Goal: Information Seeking & Learning: Learn about a topic

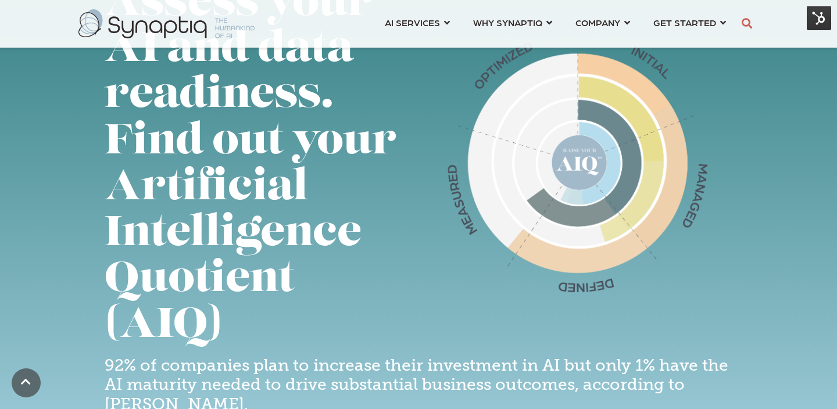
scroll to position [121, 0]
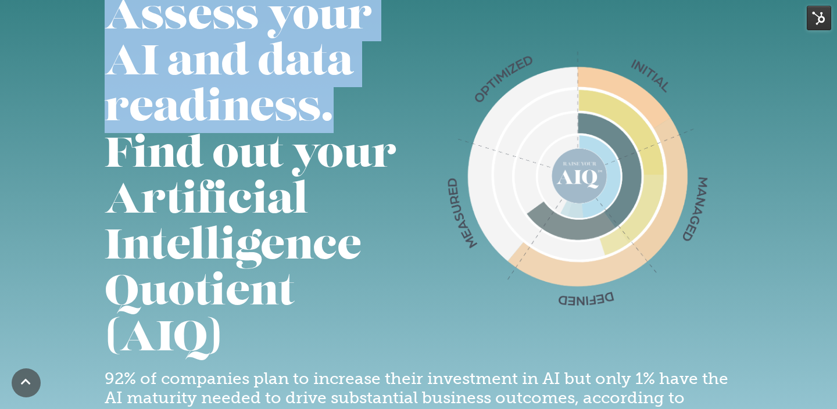
drag, startPoint x: 118, startPoint y: 16, endPoint x: 335, endPoint y: 104, distance: 233.8
click at [335, 104] on h1 "Assess your AI and data readiness. Find out your Artificial Intelligence Quotie…" at bounding box center [258, 179] width 306 height 368
copy h1 "Assess your AI and data readiness."
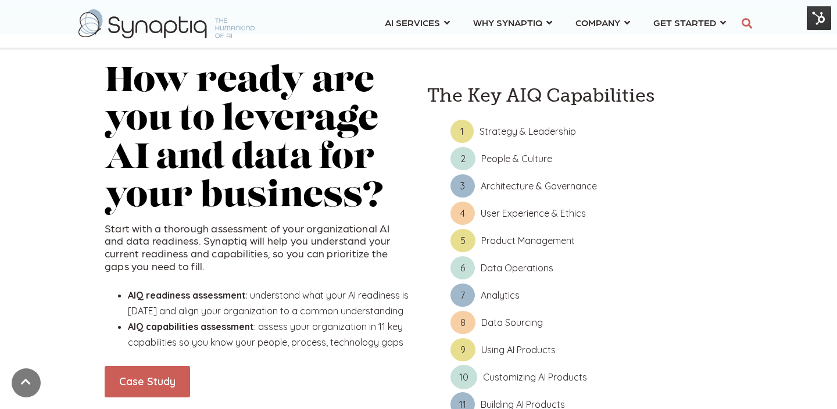
scroll to position [655, 0]
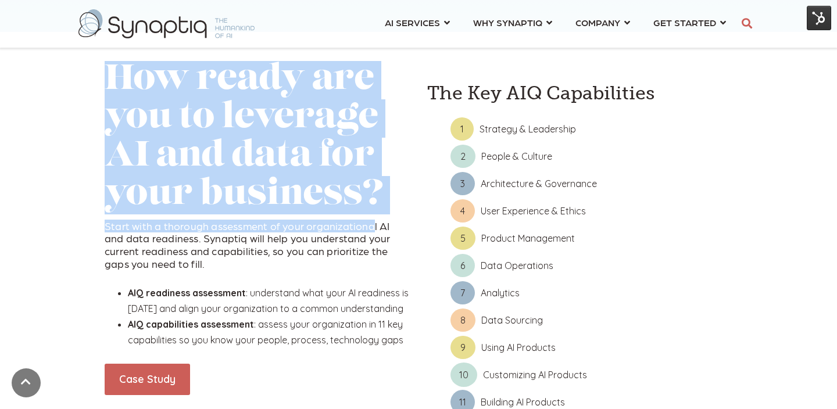
drag, startPoint x: 108, startPoint y: 75, endPoint x: 369, endPoint y: 223, distance: 299.7
click at [369, 223] on div "How ready are you to leverage AI and data for your business? Start with a thoro…" at bounding box center [257, 254] width 305 height 386
click at [378, 197] on h2 "How ready are you to leverage AI and data for your business?" at bounding box center [257, 137] width 305 height 153
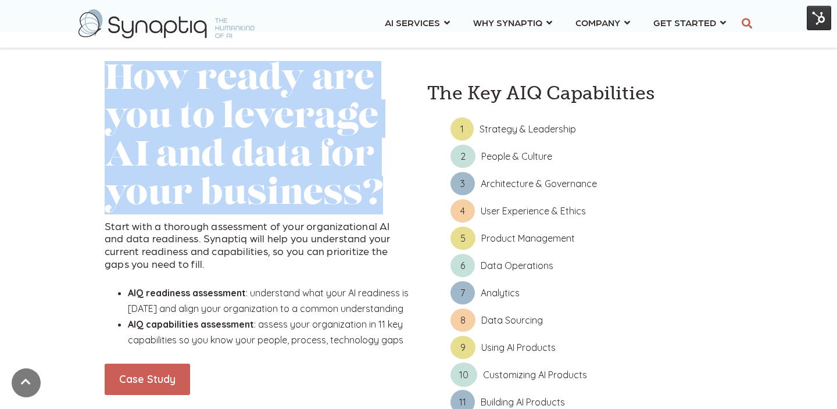
drag, startPoint x: 107, startPoint y: 79, endPoint x: 379, endPoint y: 179, distance: 289.7
click at [379, 179] on h2 "How ready are you to leverage AI and data for your business?" at bounding box center [257, 137] width 305 height 153
copy h2 "How ready are you to leverage AI and data for your business?"
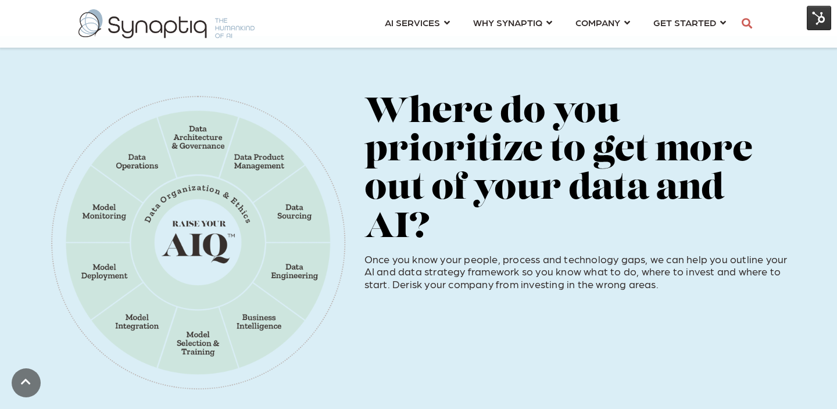
scroll to position [1098, 0]
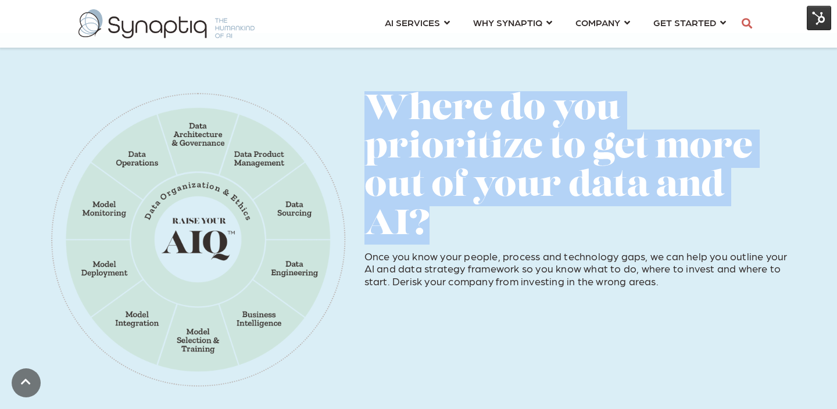
drag, startPoint x: 370, startPoint y: 109, endPoint x: 429, endPoint y: 221, distance: 126.8
click at [429, 221] on h2 "Where do you prioritize to get more out of your data and AI?" at bounding box center [575, 167] width 423 height 153
copy h2 "Where do you prioritize to get more out of your data and AI?"
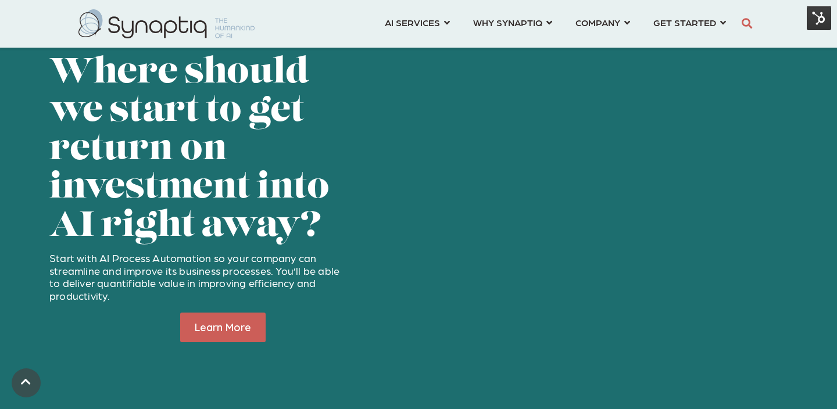
scroll to position [1619, 0]
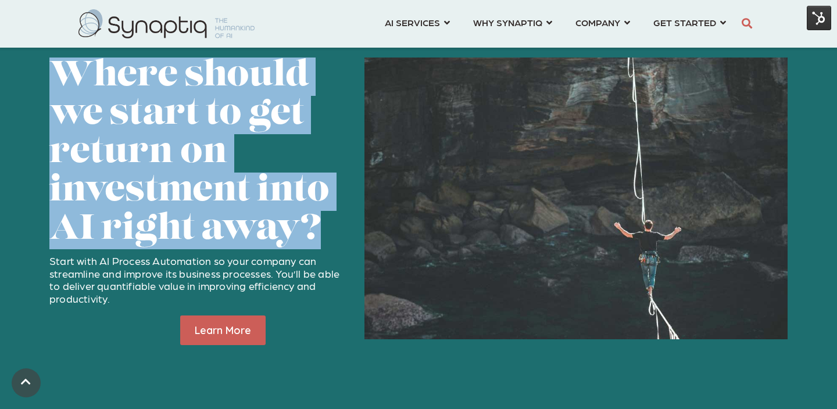
drag, startPoint x: 58, startPoint y: 78, endPoint x: 318, endPoint y: 228, distance: 300.3
click at [318, 228] on span "Where should we start to get return on investment into AI right away?" at bounding box center [189, 153] width 280 height 188
copy span "Where should we start to get return on investment into AI right away?"
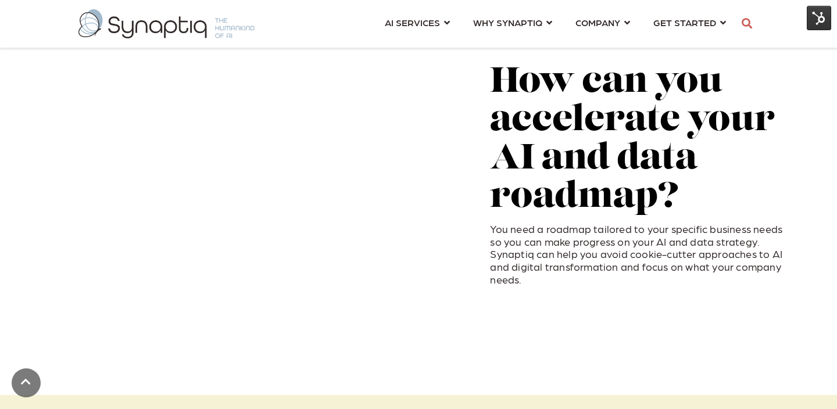
scroll to position [2109, 0]
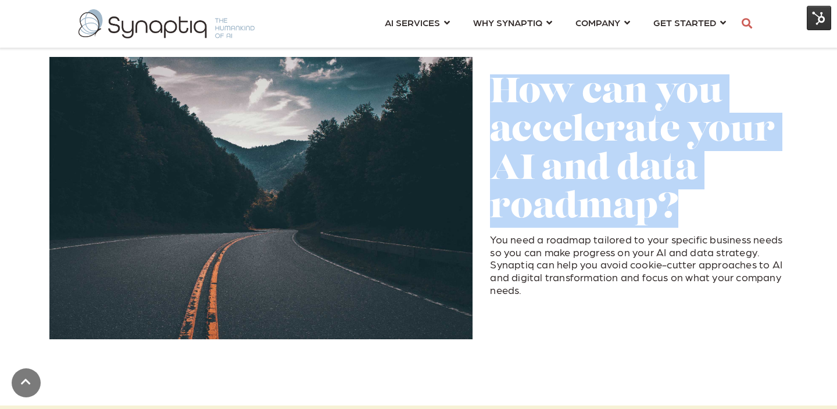
drag, startPoint x: 494, startPoint y: 93, endPoint x: 677, endPoint y: 209, distance: 217.0
click at [677, 209] on h2 "How can you accelerate your AI and data roadmap?" at bounding box center [638, 150] width 297 height 153
copy h2 "How can you accelerate your AI and data roadmap?"
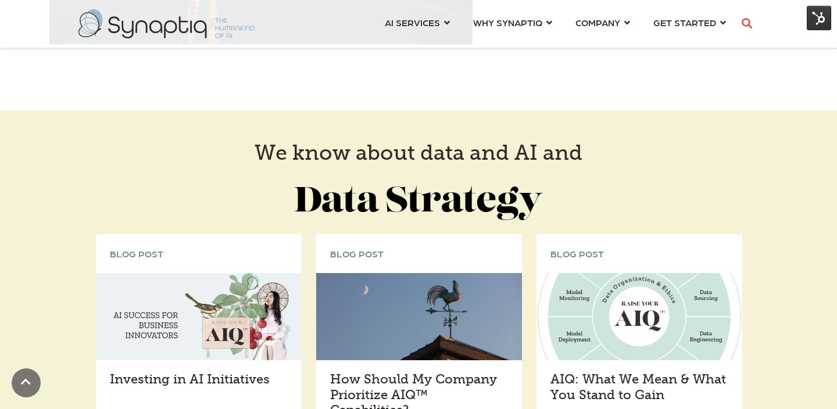
scroll to position [2401, 0]
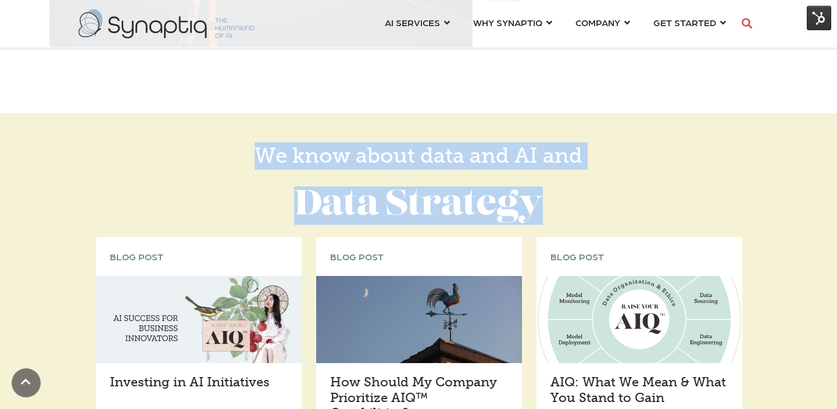
drag, startPoint x: 260, startPoint y: 152, endPoint x: 533, endPoint y: 209, distance: 279.5
click at [533, 209] on span "We know about data and AI and Data Strategy" at bounding box center [418, 183] width 697 height 82
copy span "We know about data and AI and Data Strategy"
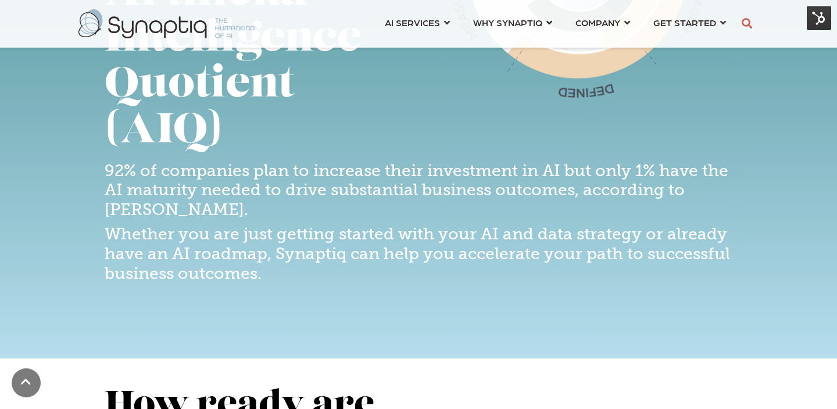
scroll to position [305, 0]
